Goal: Task Accomplishment & Management: Use online tool/utility

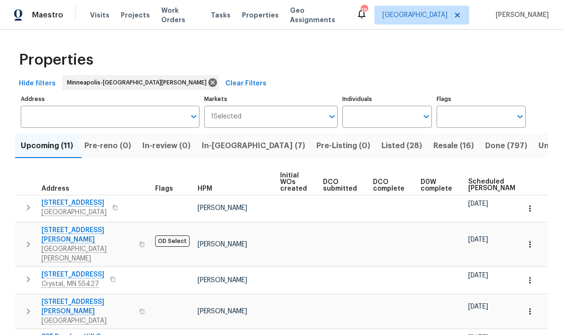
scroll to position [-3, 0]
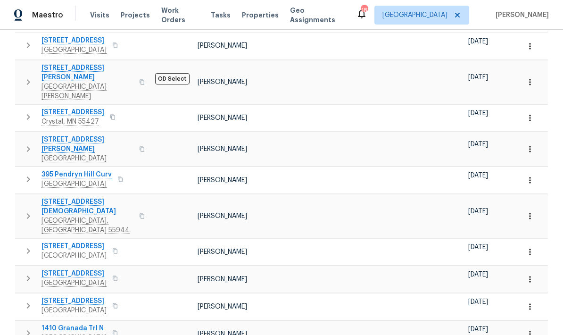
scroll to position [162, 0]
click at [29, 242] on button "button" at bounding box center [28, 251] width 19 height 19
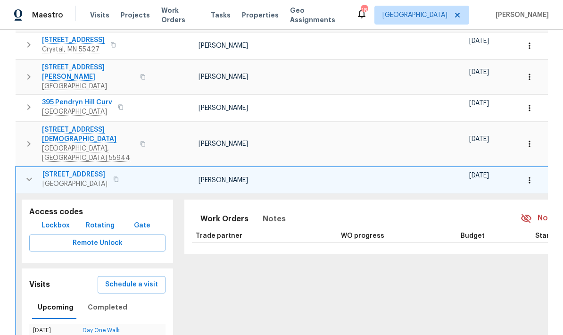
scroll to position [236, 0]
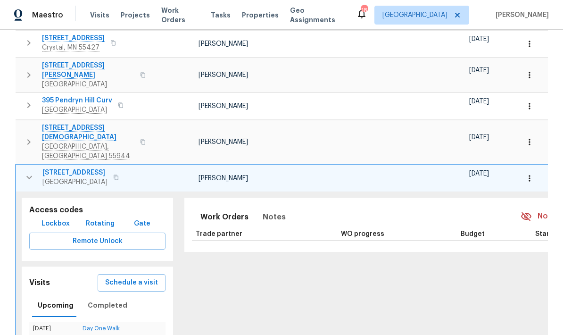
click at [29, 172] on icon "button" at bounding box center [29, 177] width 11 height 11
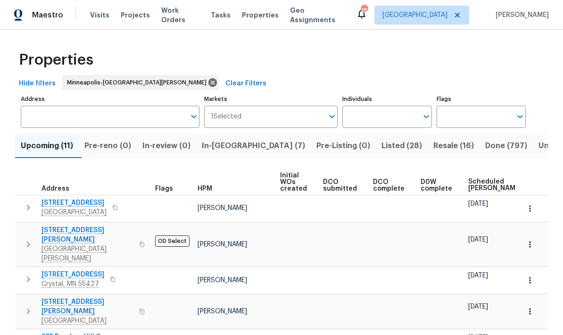
scroll to position [-1, 0]
click at [242, 146] on span "In-[GEOGRAPHIC_DATA] (7)" at bounding box center [253, 145] width 103 height 13
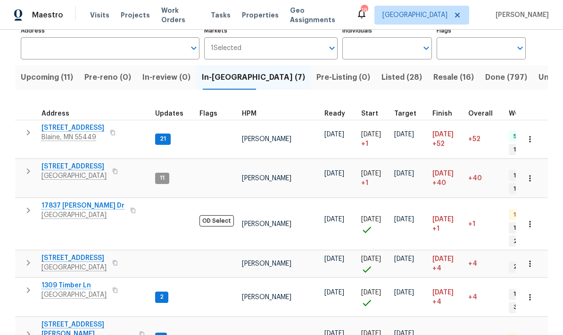
scroll to position [8, 0]
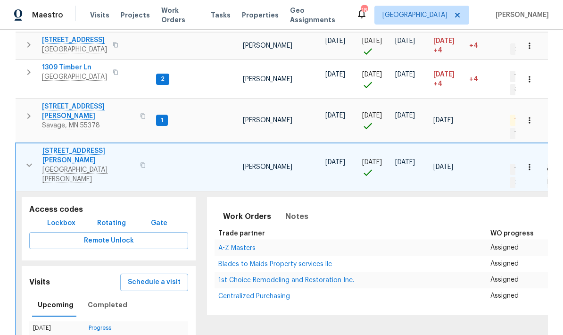
scroll to position [288, 0]
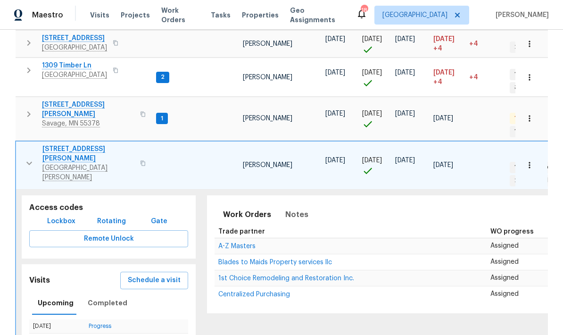
click at [28, 158] on icon "button" at bounding box center [29, 163] width 11 height 11
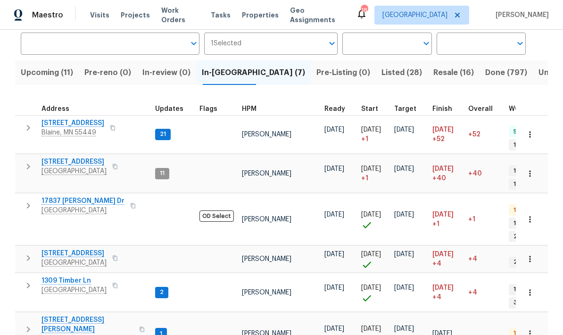
scroll to position [68, 0]
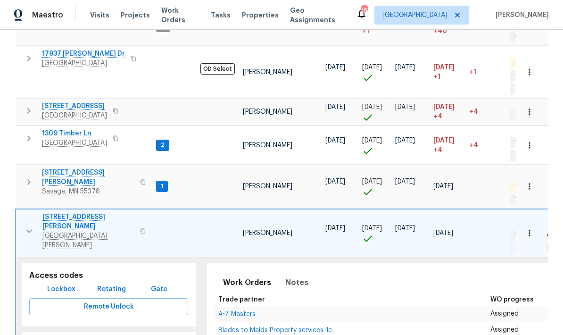
scroll to position [255, 0]
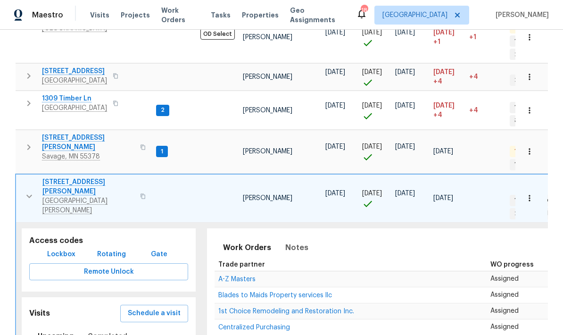
click at [147, 308] on span "Schedule a visit" at bounding box center [154, 314] width 53 height 12
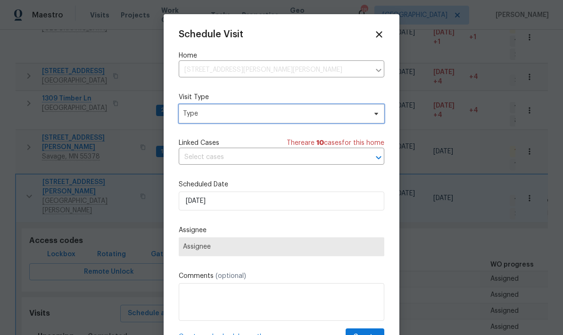
click at [376, 122] on span "Type" at bounding box center [282, 113] width 206 height 19
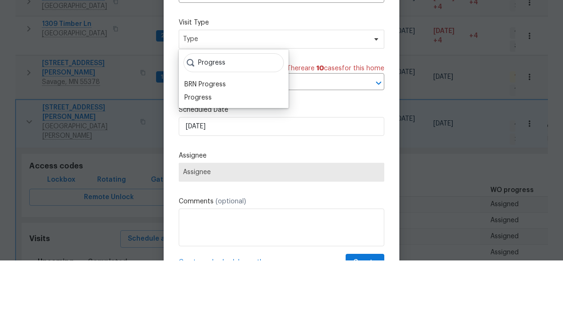
type input "Progress"
click at [224, 166] on div "Progress" at bounding box center [234, 172] width 104 height 13
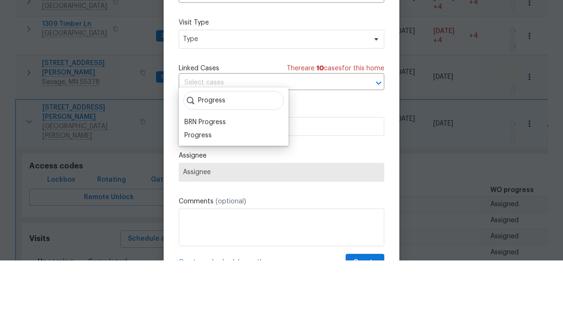
scroll to position [38, 0]
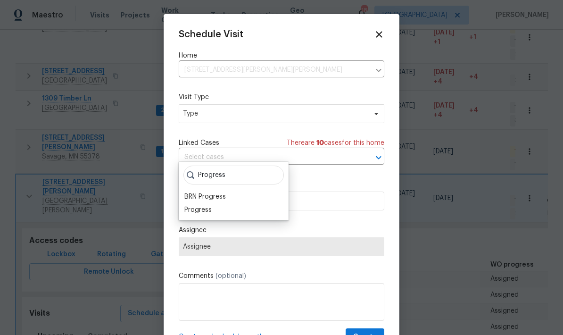
click at [211, 205] on div "Progress" at bounding box center [197, 209] width 27 height 9
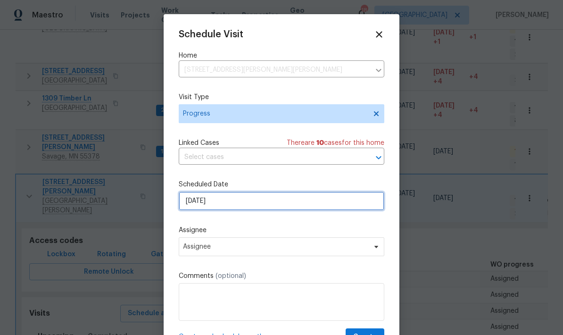
click at [232, 197] on input "8/19/2025" at bounding box center [282, 201] width 206 height 19
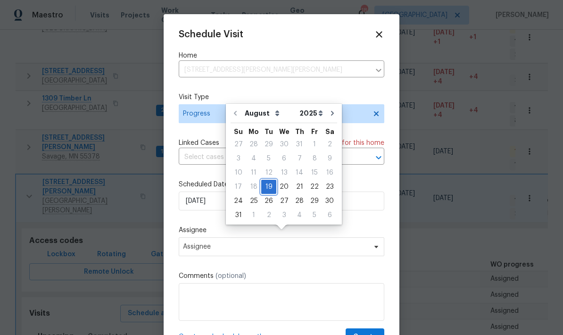
click at [265, 180] on div "19" at bounding box center [268, 186] width 15 height 13
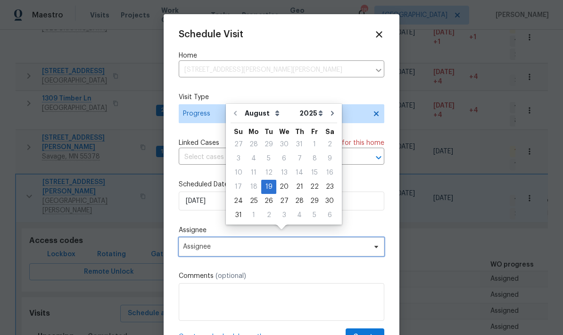
click at [318, 247] on span "Assignee" at bounding box center [275, 247] width 185 height 8
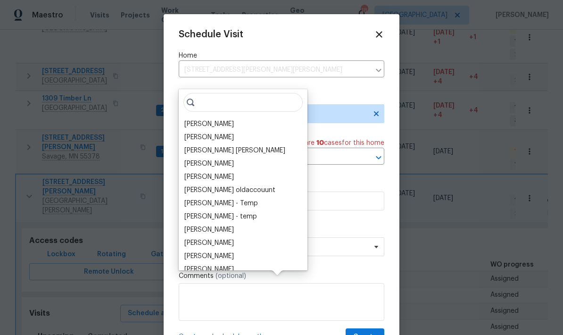
click at [244, 117] on div "[PERSON_NAME]" at bounding box center [243, 123] width 123 height 13
click at [234, 117] on div "[PERSON_NAME]" at bounding box center [243, 123] width 123 height 13
click at [201, 89] on div "Jeffrey Lenz Vinodh Kumar Mohammed Moshin Ali Vinod Kumar Sayali Pendse Julia O…" at bounding box center [243, 179] width 129 height 181
click at [219, 119] on div "[PERSON_NAME]" at bounding box center [209, 123] width 50 height 9
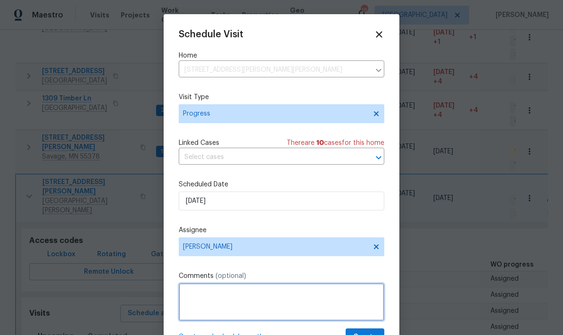
click at [258, 294] on textarea at bounding box center [282, 302] width 206 height 38
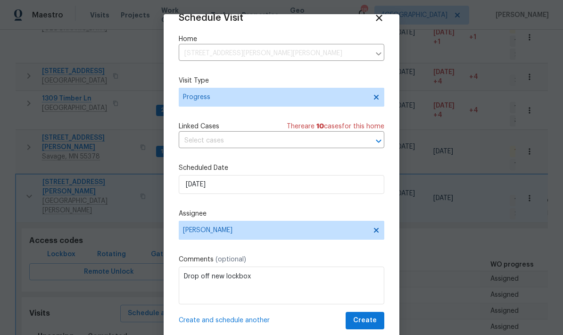
scroll to position [18, 0]
type textarea "Drop off new lockbox"
click at [370, 319] on span "Create" at bounding box center [365, 321] width 24 height 12
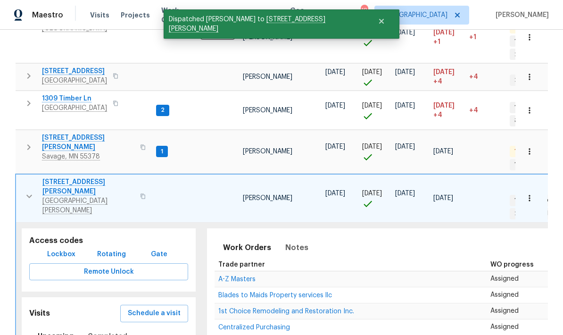
click at [34, 191] on icon "button" at bounding box center [29, 196] width 11 height 11
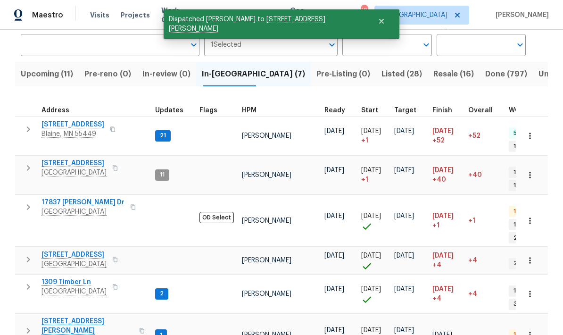
scroll to position [68, 0]
